Goal: Navigation & Orientation: Find specific page/section

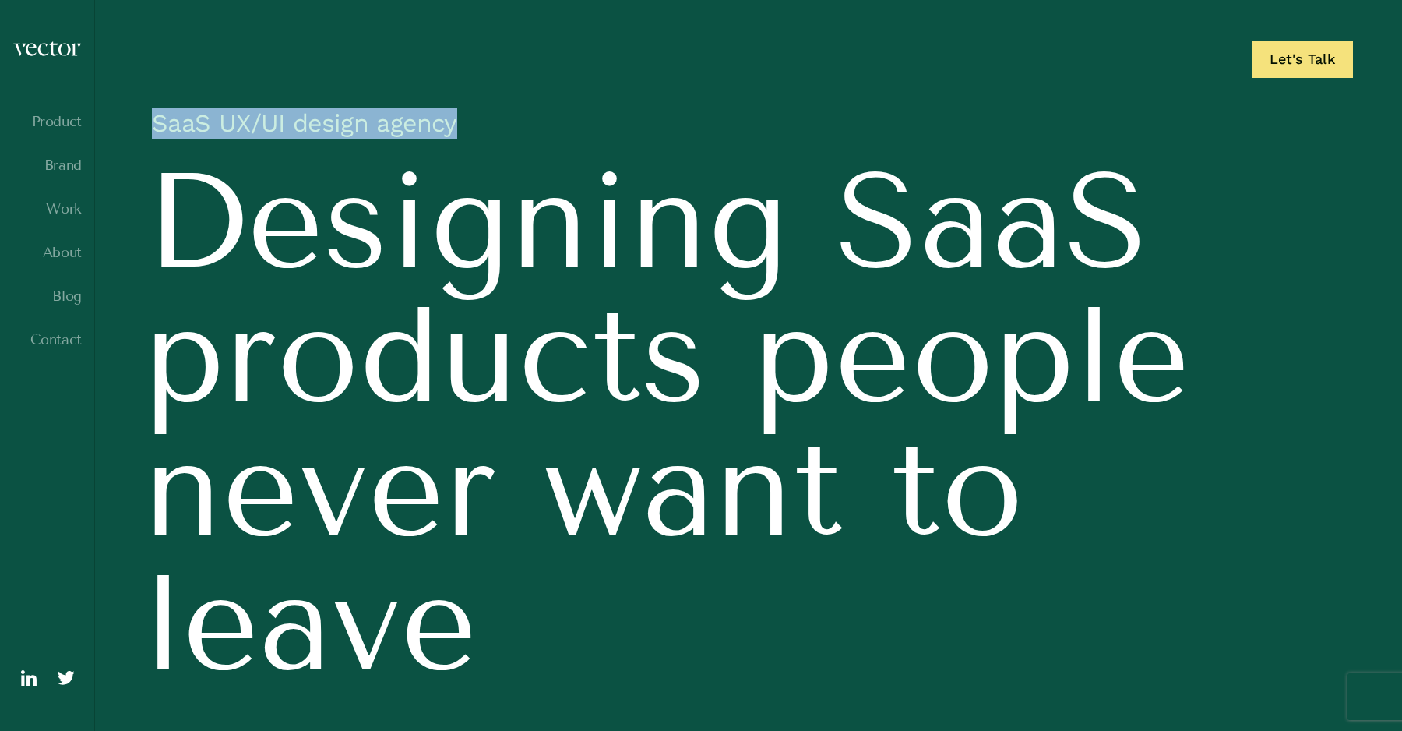
drag, startPoint x: 155, startPoint y: 123, endPoint x: 498, endPoint y: 122, distance: 343.5
click at [498, 122] on h1 "SaaS UX/UI design agency" at bounding box center [748, 127] width 1209 height 55
click at [76, 294] on link "Blog" at bounding box center [46, 296] width 69 height 16
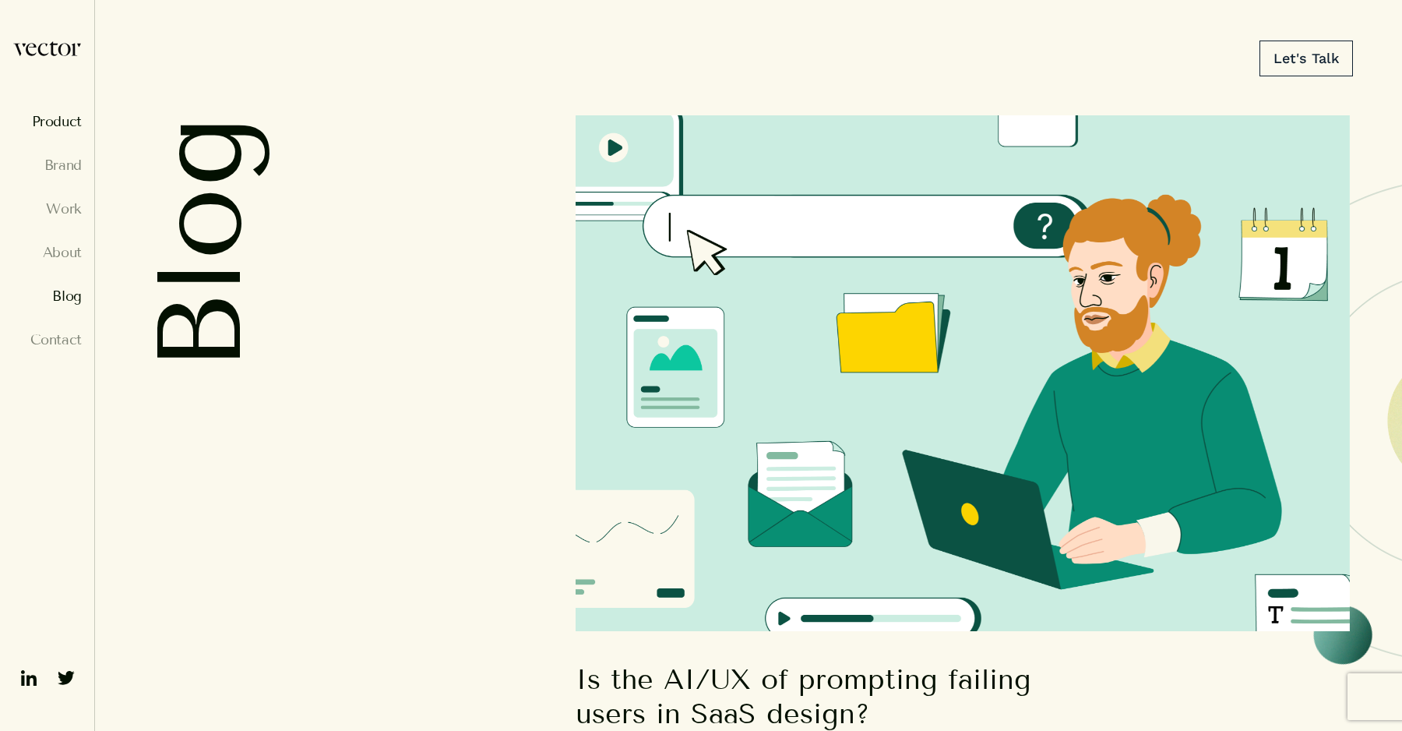
click at [55, 124] on link "Product" at bounding box center [46, 122] width 69 height 16
click at [47, 45] on img at bounding box center [46, 49] width 69 height 16
